Goal: Information Seeking & Learning: Learn about a topic

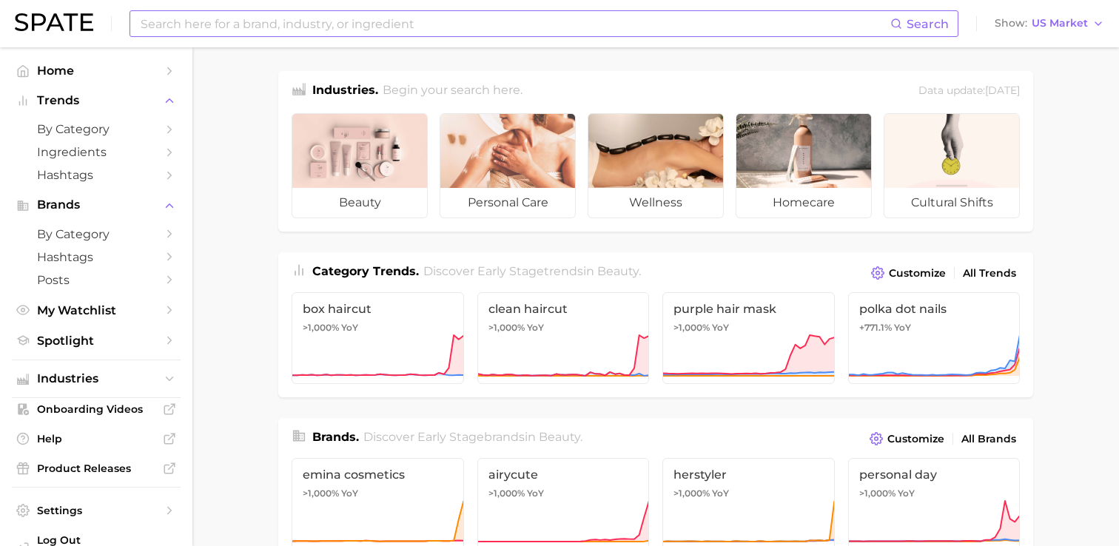
click at [512, 29] on input at bounding box center [514, 23] width 751 height 25
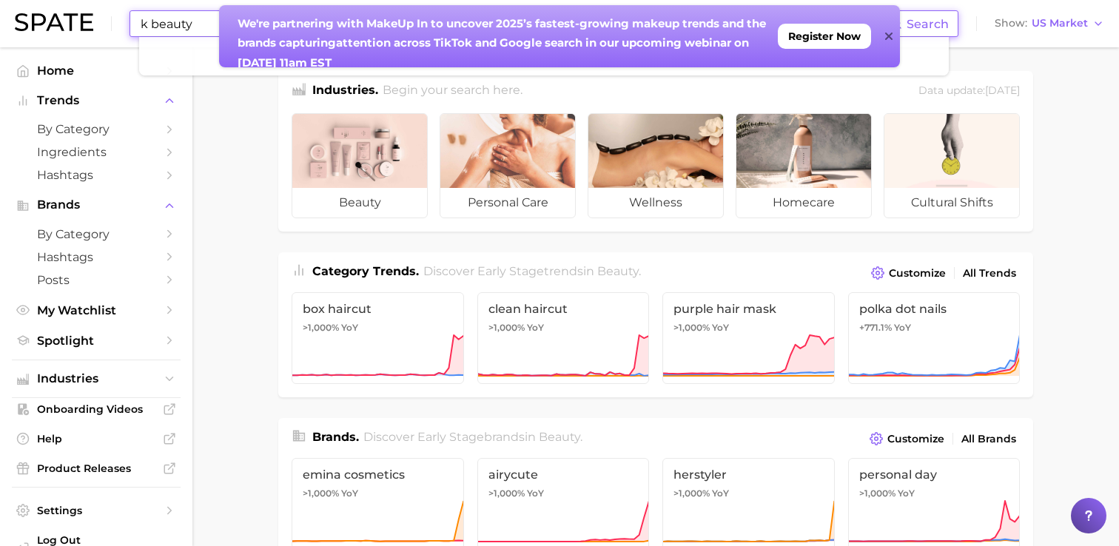
type input "k beauty"
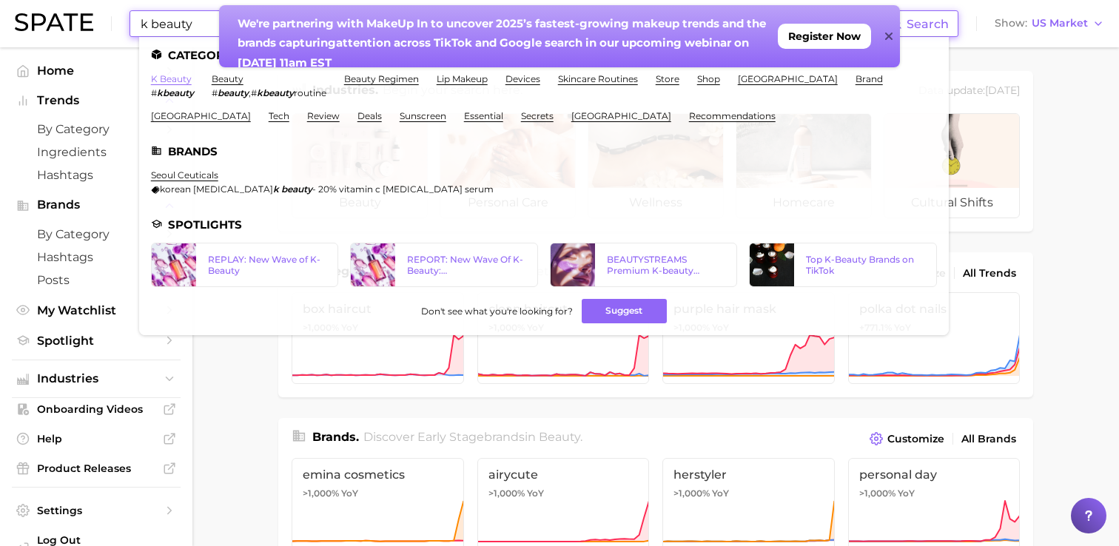
click at [169, 82] on link "k beauty" at bounding box center [171, 78] width 41 height 11
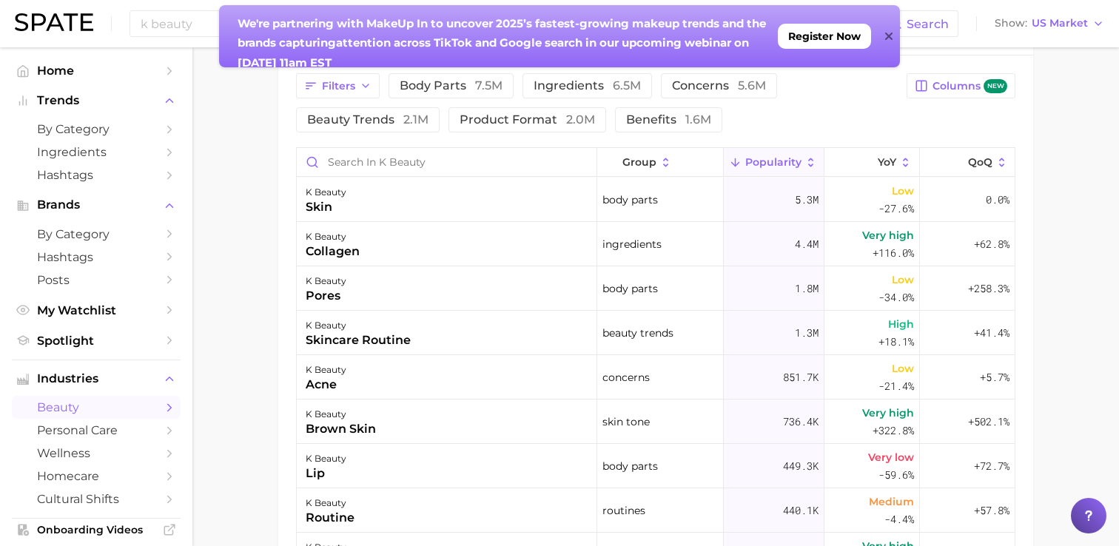
scroll to position [787, 0]
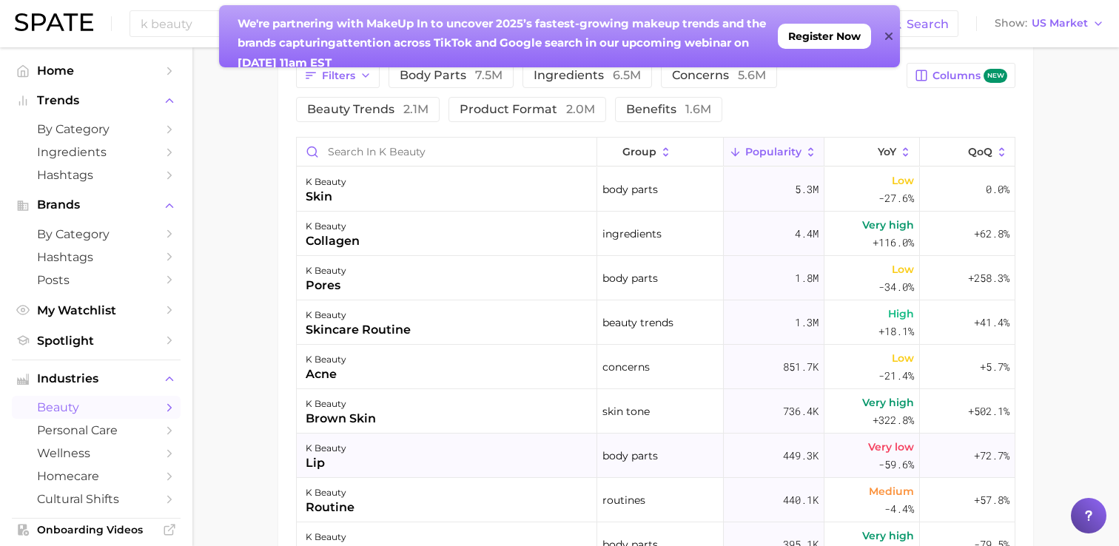
click at [375, 451] on div "k beauty lip" at bounding box center [447, 456] width 300 height 44
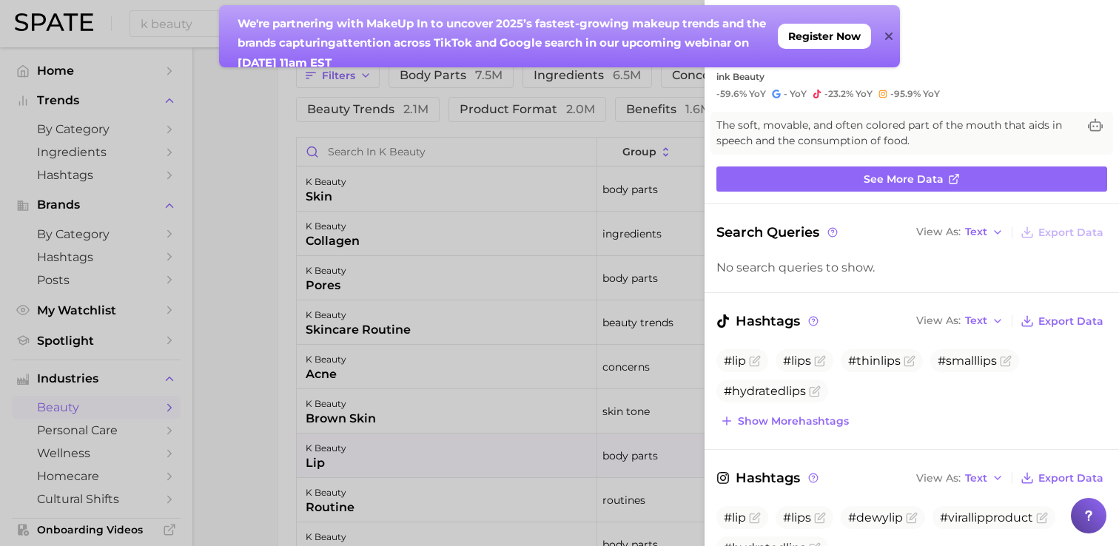
scroll to position [0, 0]
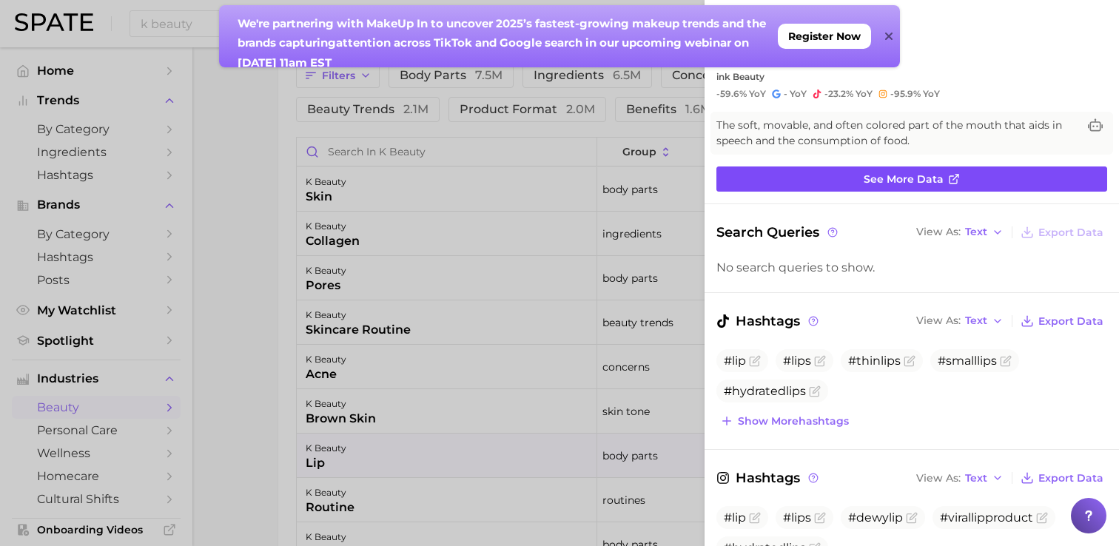
click at [862, 175] on link "See more data" at bounding box center [911, 178] width 391 height 25
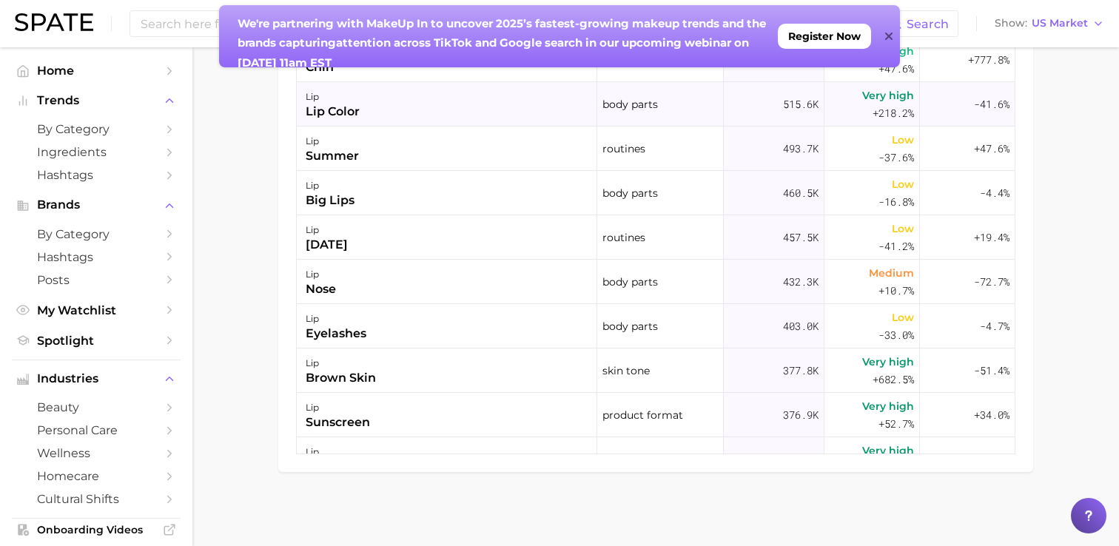
scroll to position [599, 0]
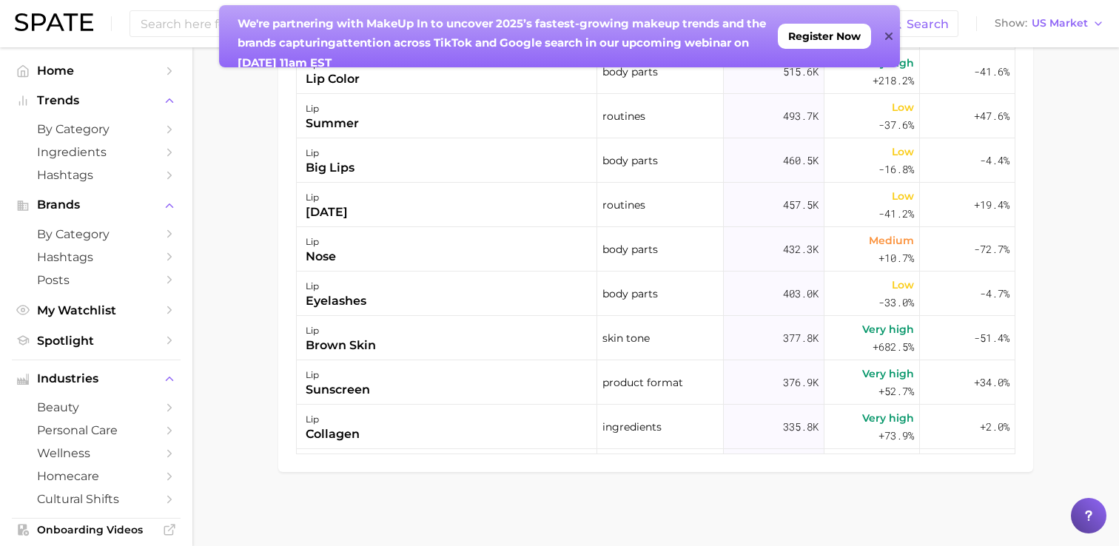
click at [889, 32] on icon at bounding box center [888, 36] width 7 height 12
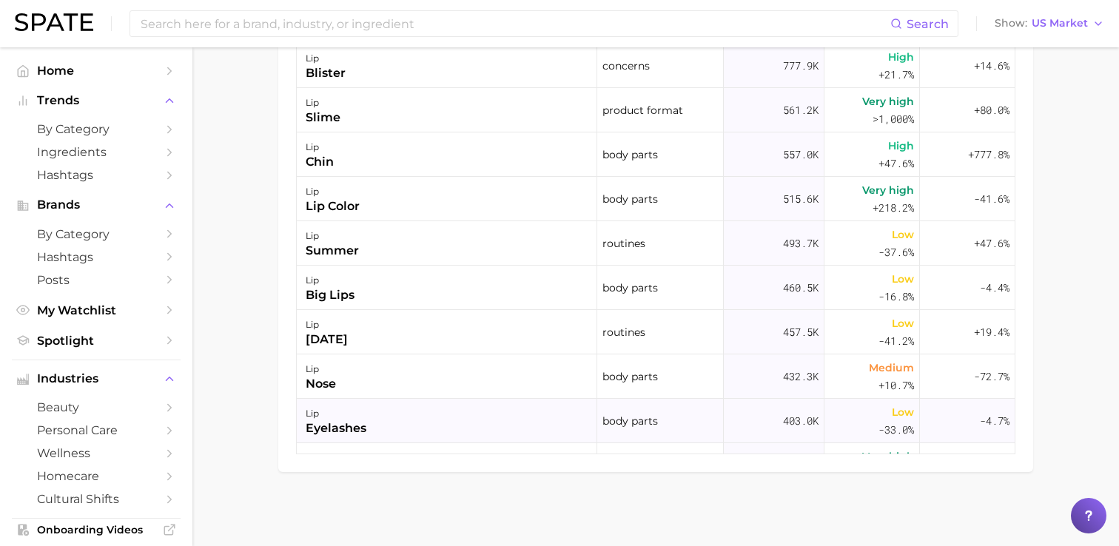
scroll to position [383, 0]
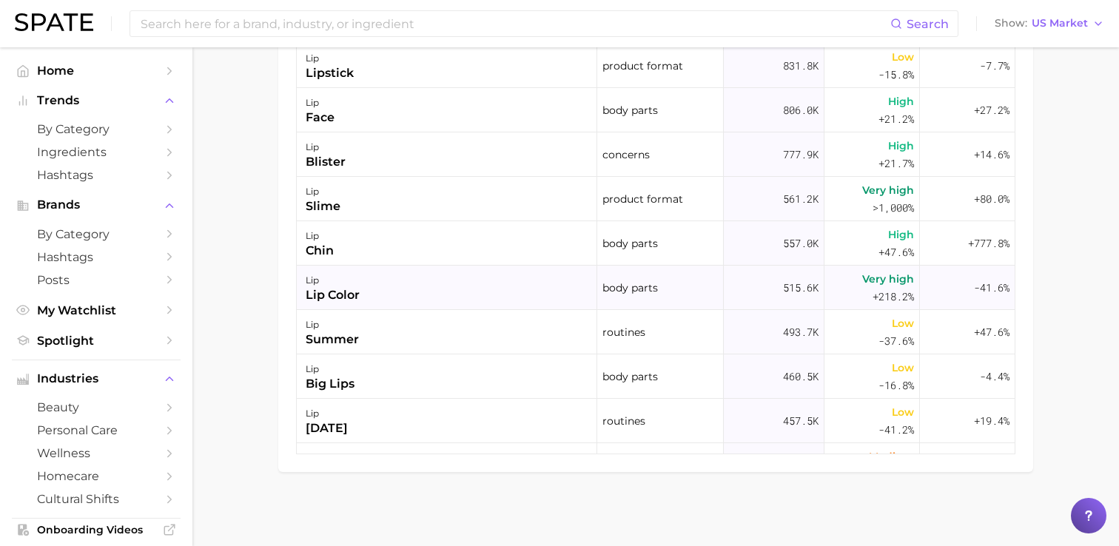
click at [408, 285] on div "lip lip color" at bounding box center [447, 288] width 300 height 44
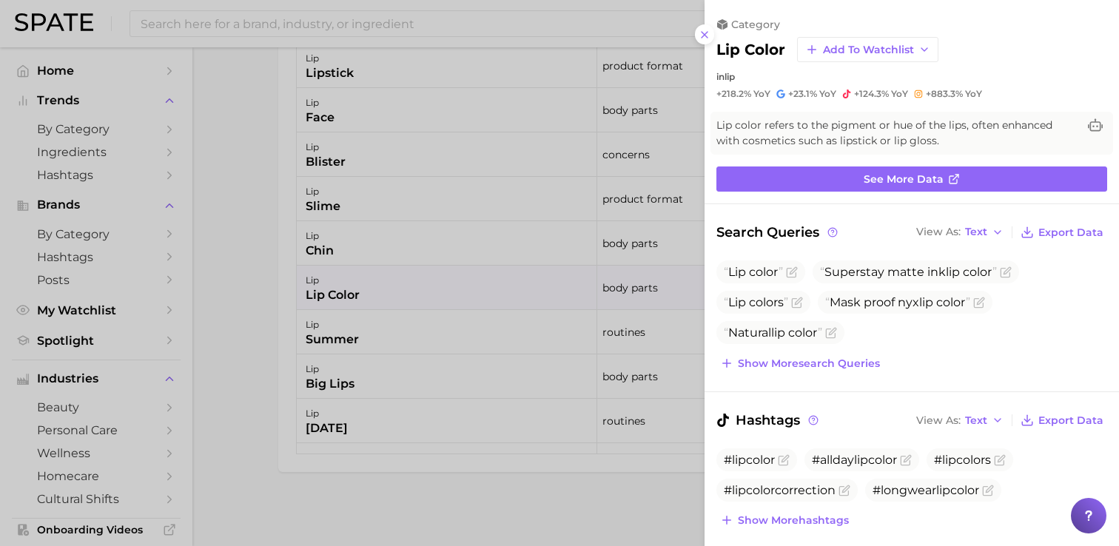
scroll to position [0, 0]
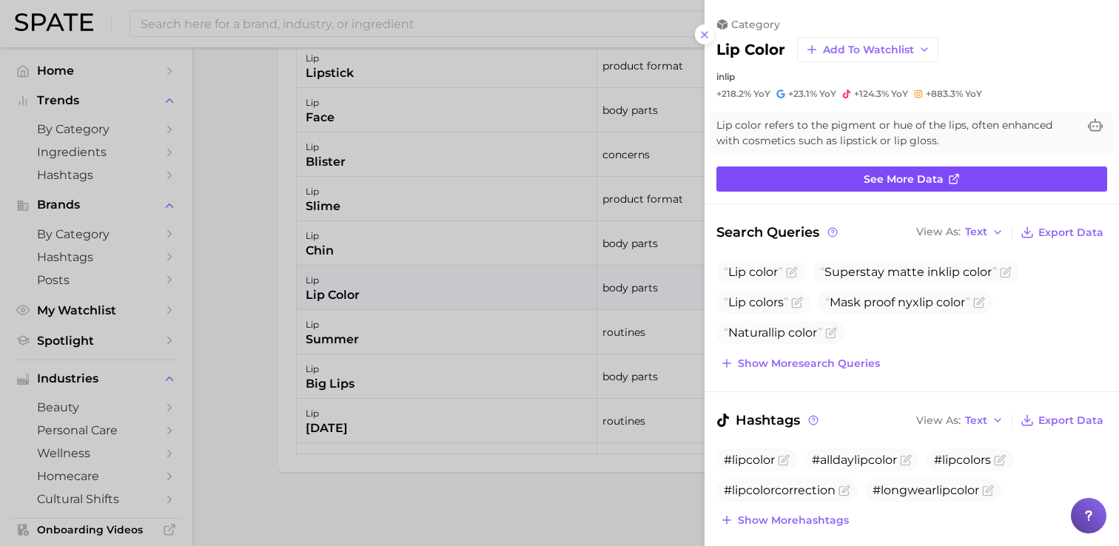
click at [925, 173] on span "See more data" at bounding box center [904, 179] width 80 height 13
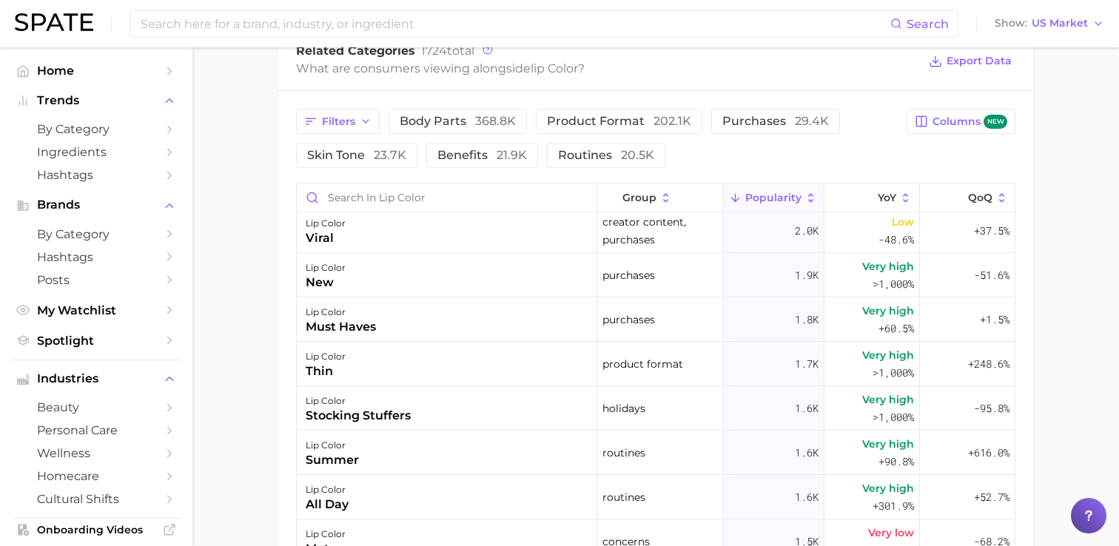
scroll to position [1697, 0]
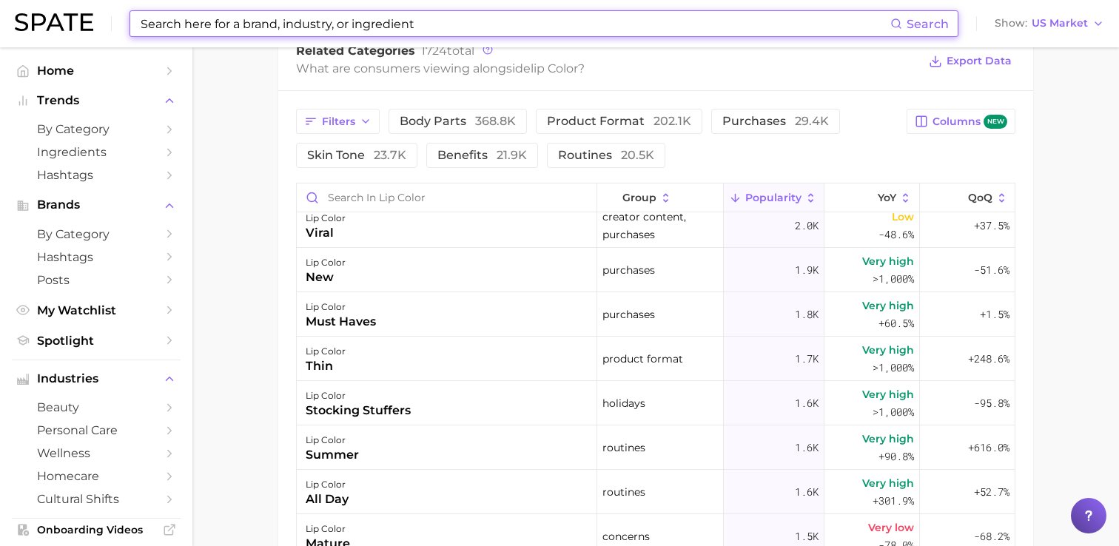
click at [289, 21] on input at bounding box center [514, 23] width 751 height 25
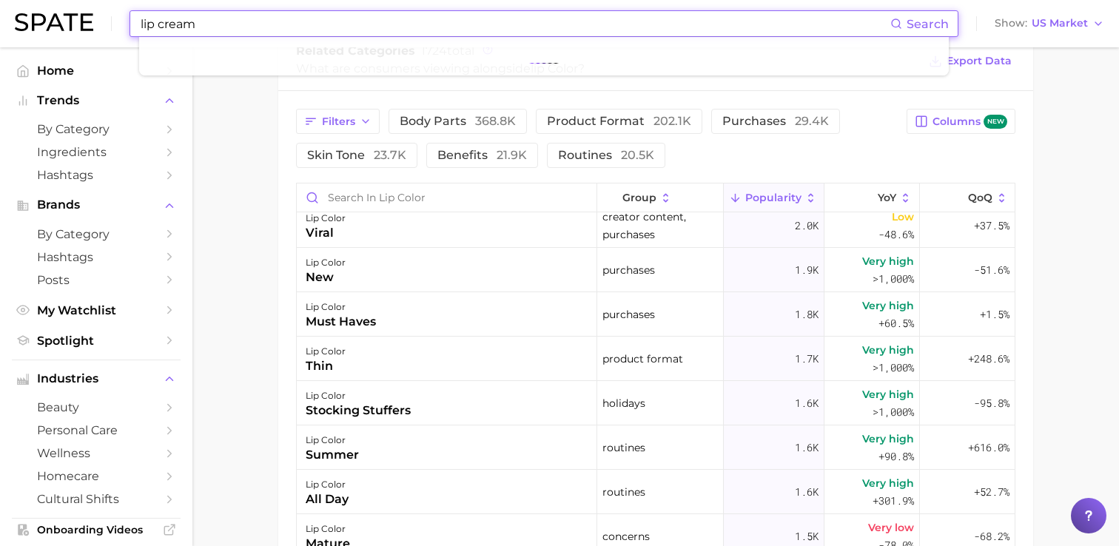
type input "lip cream"
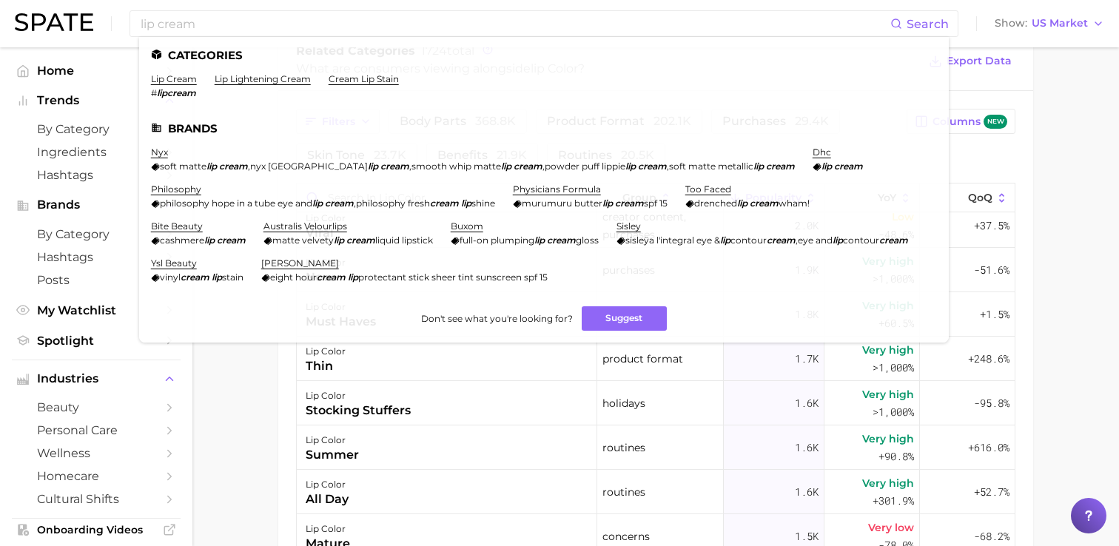
click at [274, 450] on main "lip color Overview Google TikTok Instagram Beta lip color Add to Watchlist Expo…" at bounding box center [655, 63] width 926 height 1515
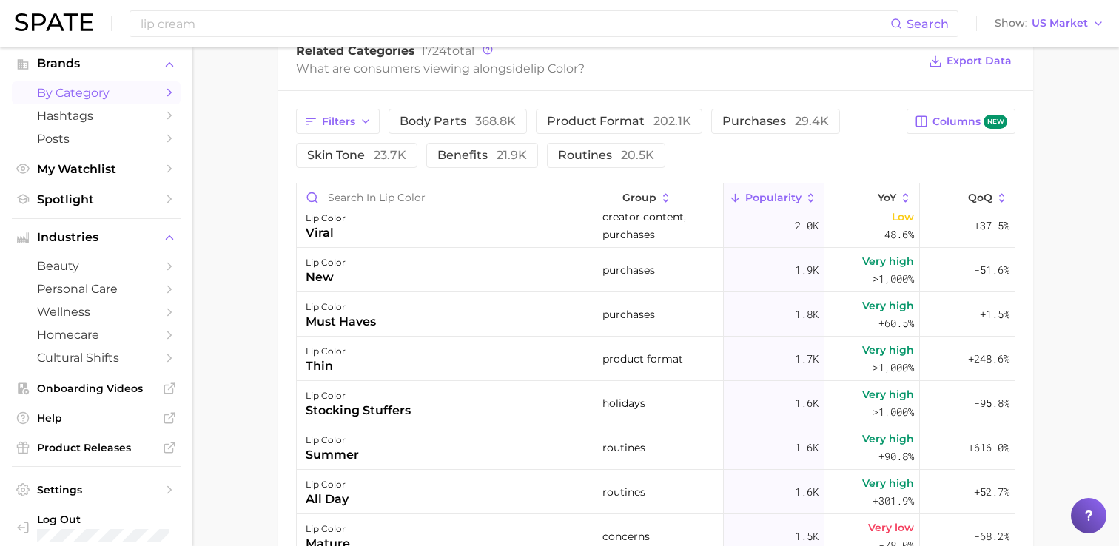
scroll to position [0, 0]
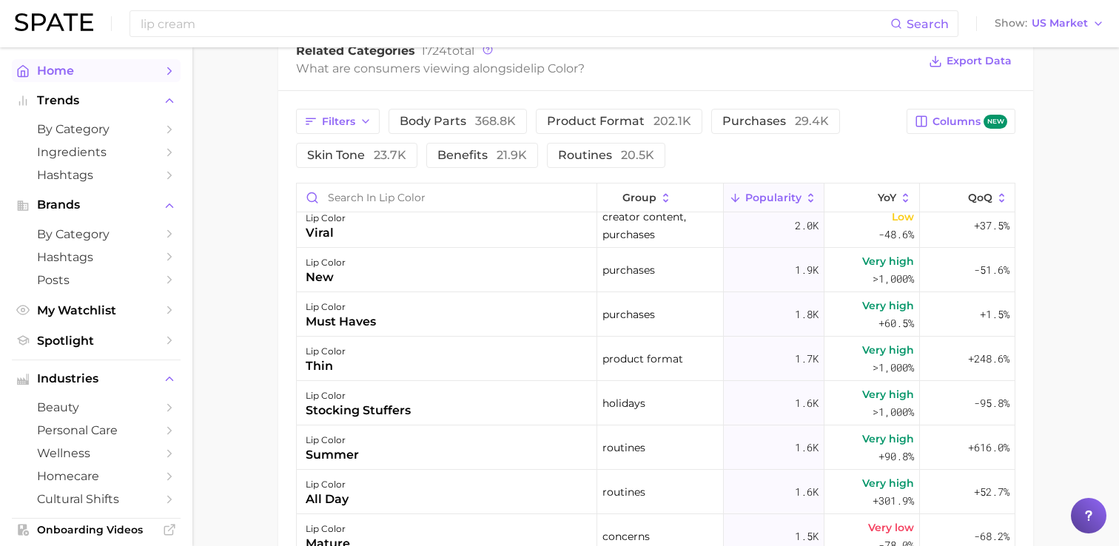
click at [68, 67] on span "Home" at bounding box center [96, 71] width 118 height 14
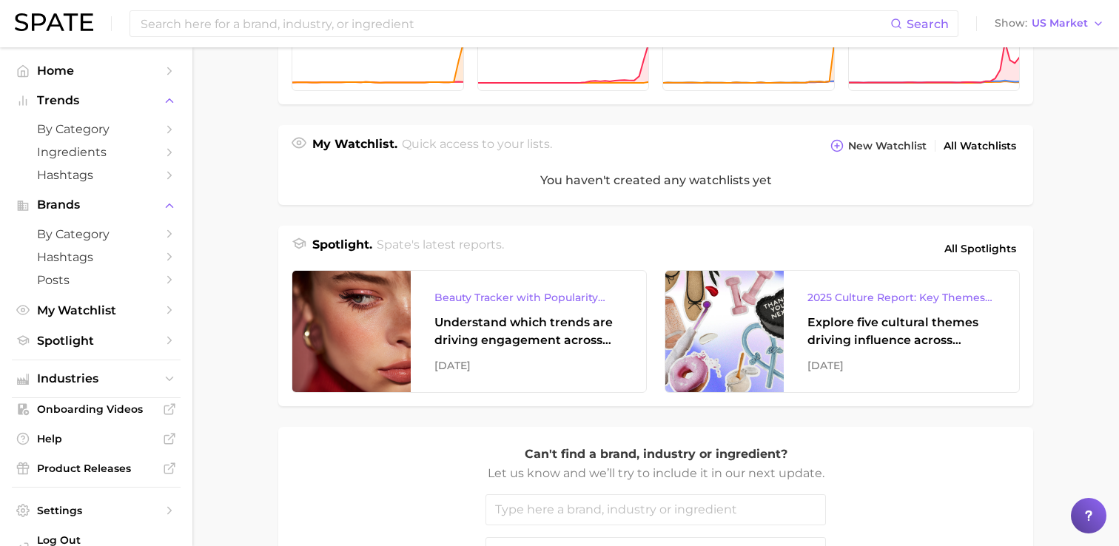
scroll to position [463, 0]
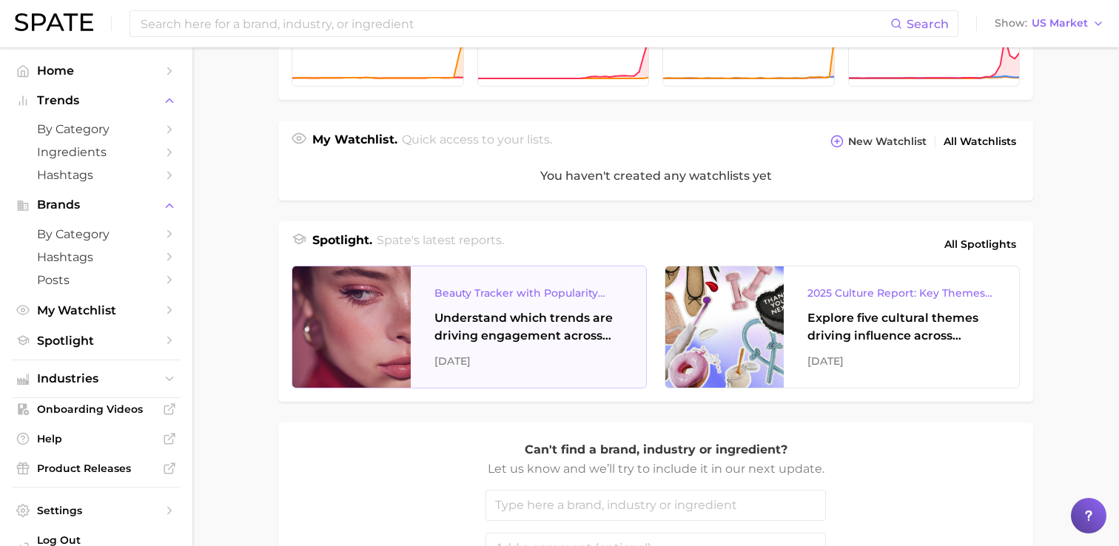
click at [528, 314] on div "Understand which trends are driving engagement across platforms in the skin, ha…" at bounding box center [528, 327] width 188 height 36
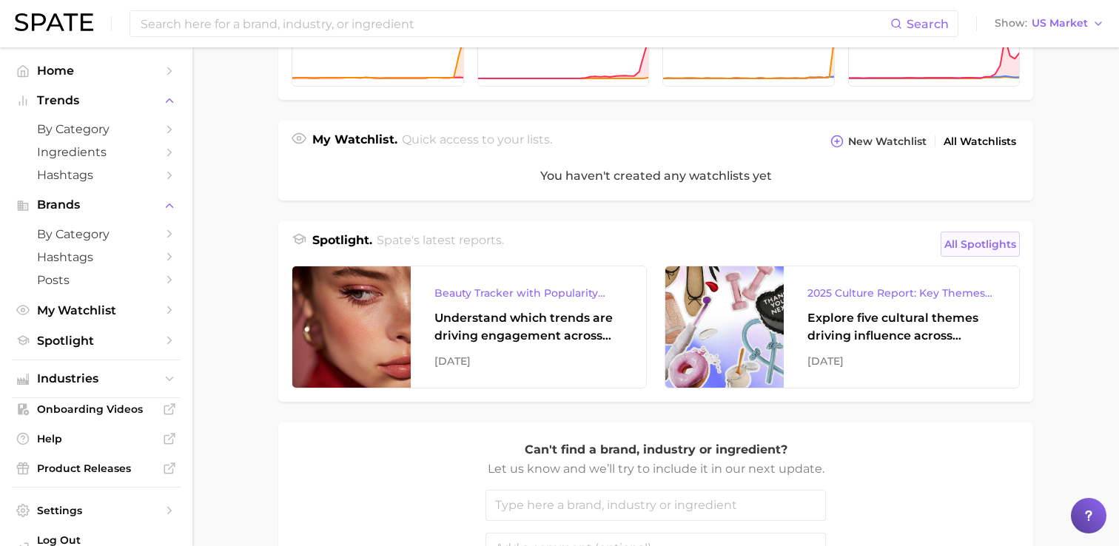
click at [986, 244] on span "All Spotlights" at bounding box center [980, 244] width 72 height 18
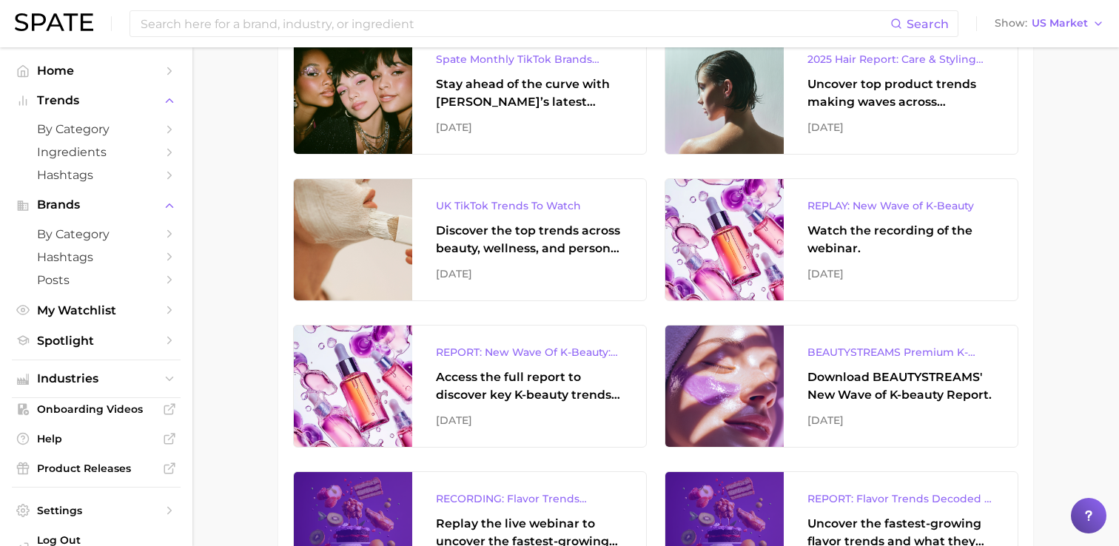
scroll to position [574, 0]
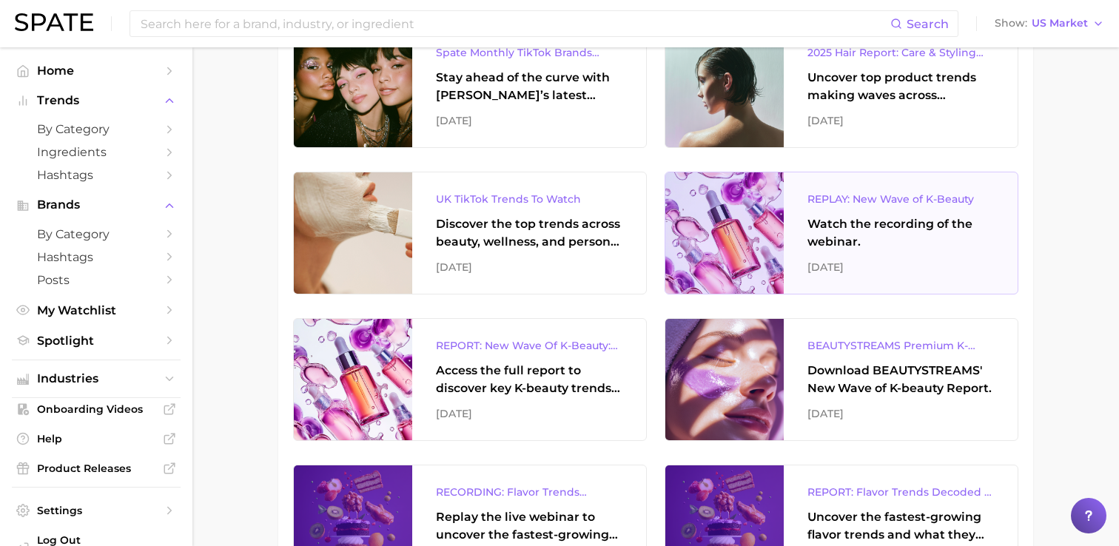
click at [851, 190] on div "REPLAY: New Wave of K-Beauty" at bounding box center [900, 199] width 186 height 18
